Goal: Task Accomplishment & Management: Check status

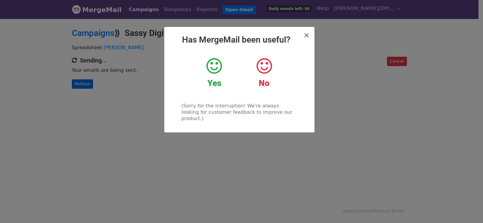
drag, startPoint x: 103, startPoint y: 79, endPoint x: 81, endPoint y: 84, distance: 22.9
click at [101, 79] on div "× Has MergeMail been useful? Yes No (Sorry for the interruption! We're always l…" at bounding box center [241, 120] width 483 height 205
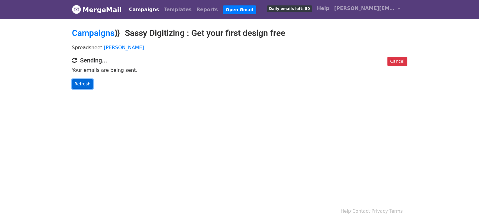
click at [81, 84] on link "Refresh" at bounding box center [82, 83] width 21 height 9
drag, startPoint x: 81, startPoint y: 84, endPoint x: 105, endPoint y: 98, distance: 28.0
click at [81, 84] on link "Refresh" at bounding box center [82, 83] width 21 height 9
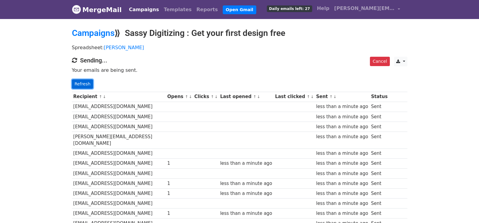
click at [82, 82] on link "Refresh" at bounding box center [82, 83] width 21 height 9
drag, startPoint x: 81, startPoint y: 82, endPoint x: 102, endPoint y: 108, distance: 33.1
click at [81, 82] on link "Refresh" at bounding box center [82, 83] width 21 height 9
click at [70, 84] on div "Cancel CSV Excel Sending... Your emails are being sent. Refresh" at bounding box center [239, 73] width 344 height 32
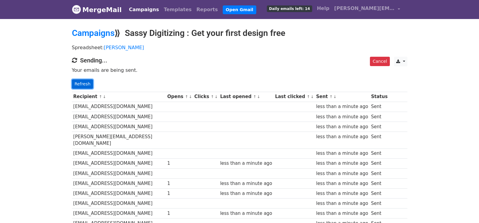
click at [90, 84] on link "Refresh" at bounding box center [82, 83] width 21 height 9
click at [78, 85] on link "Refresh" at bounding box center [82, 83] width 21 height 9
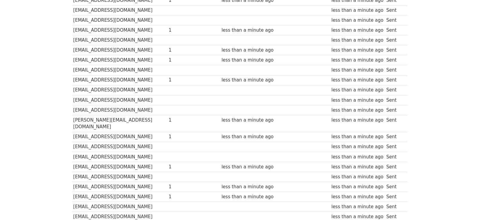
scroll to position [431, 0]
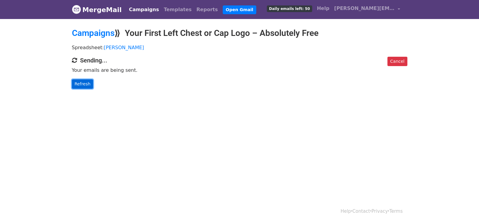
click at [82, 82] on link "Refresh" at bounding box center [82, 83] width 21 height 9
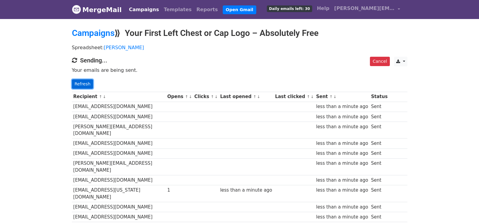
click at [79, 82] on link "Refresh" at bounding box center [82, 83] width 21 height 9
click at [78, 79] on link "Refresh" at bounding box center [82, 83] width 21 height 9
click at [79, 82] on link "Refresh" at bounding box center [82, 83] width 21 height 9
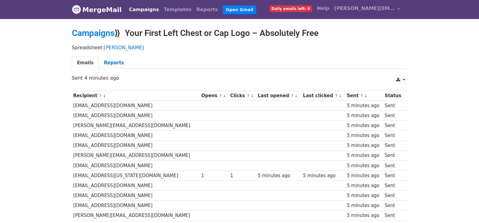
scroll to position [431, 0]
